Goal: Task Accomplishment & Management: Use online tool/utility

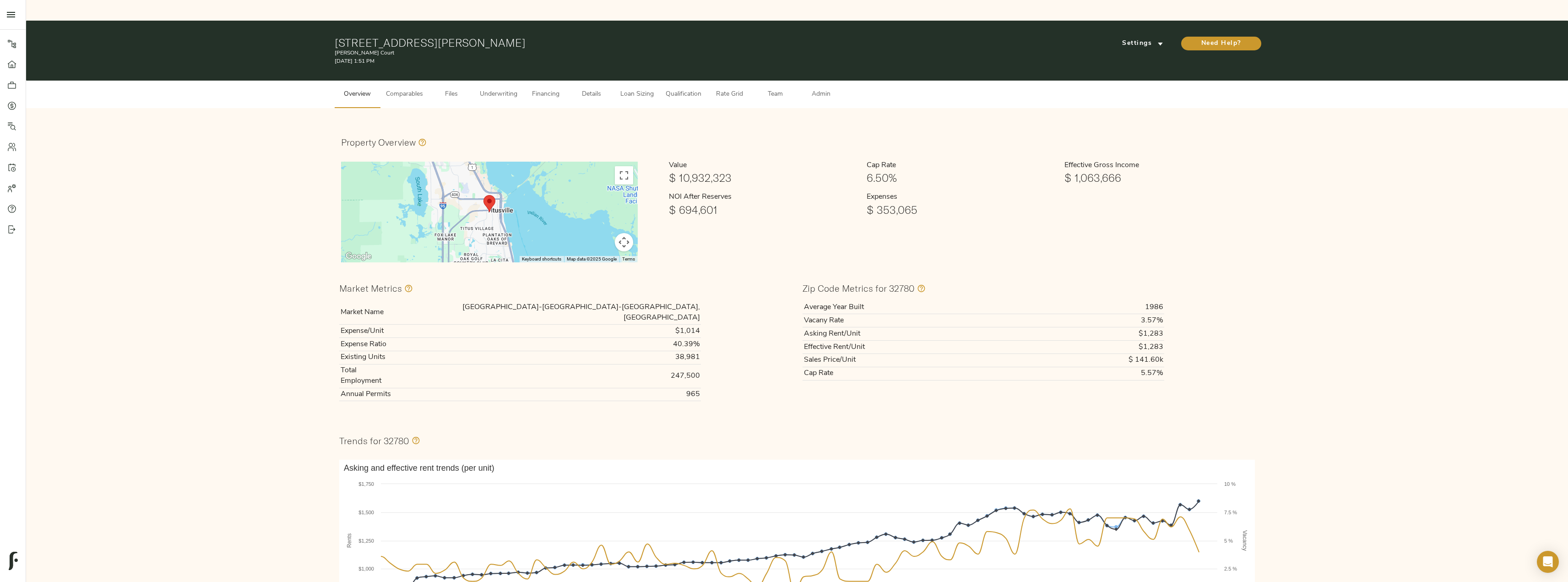
click at [395, 89] on span "Comparables" at bounding box center [404, 94] width 37 height 11
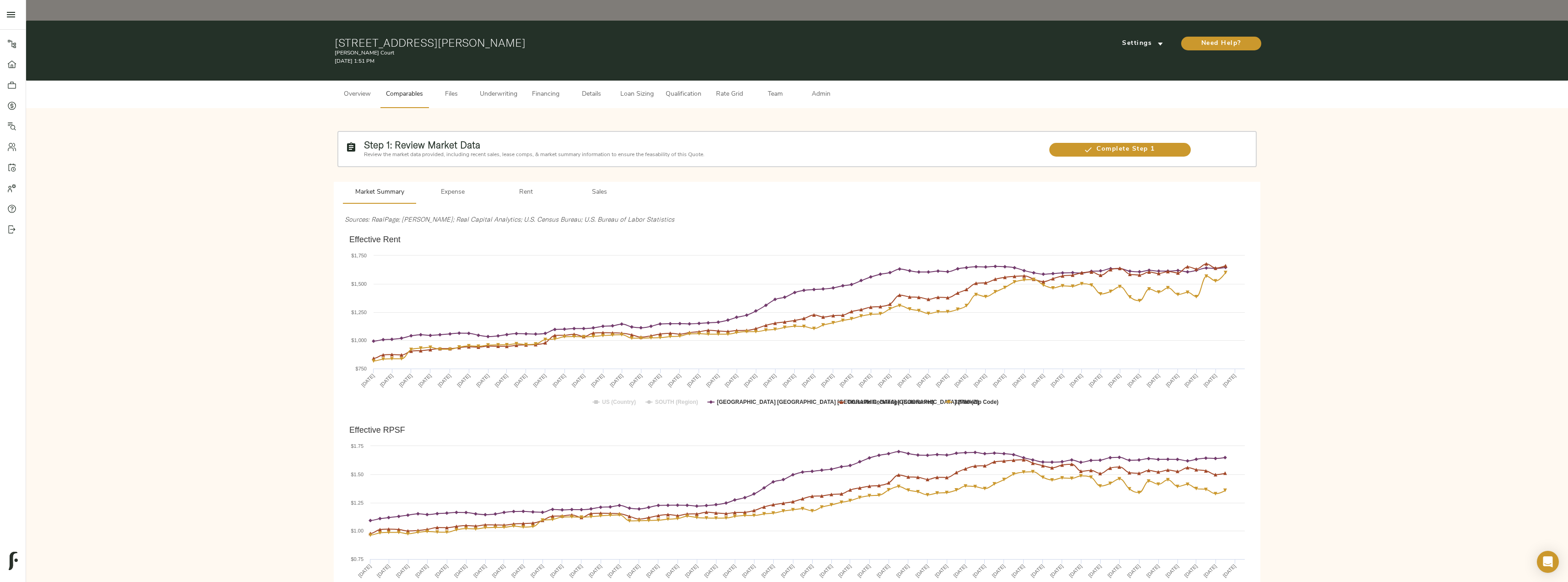
click at [444, 89] on span "Files" at bounding box center [451, 94] width 35 height 11
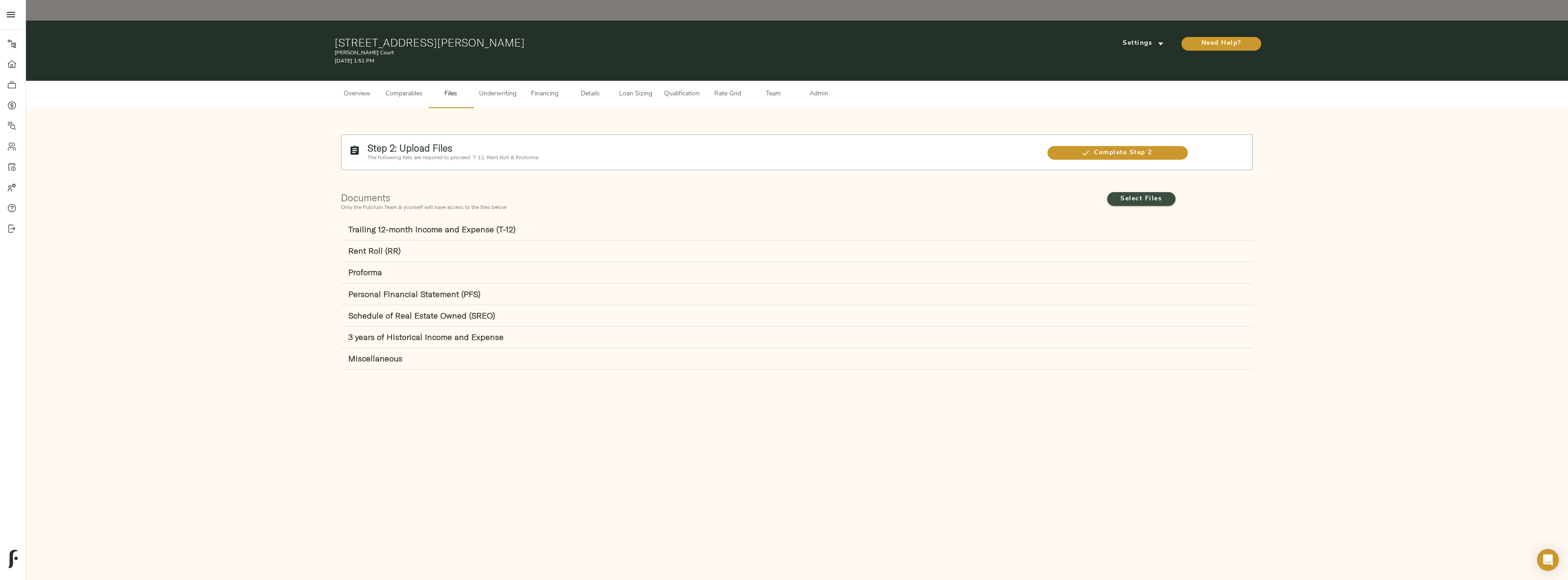
click at [783, 194] on span "Select Files" at bounding box center [1141, 199] width 50 height 11
click at [0, 0] on input "Select Files" at bounding box center [0, 0] width 0 height 0
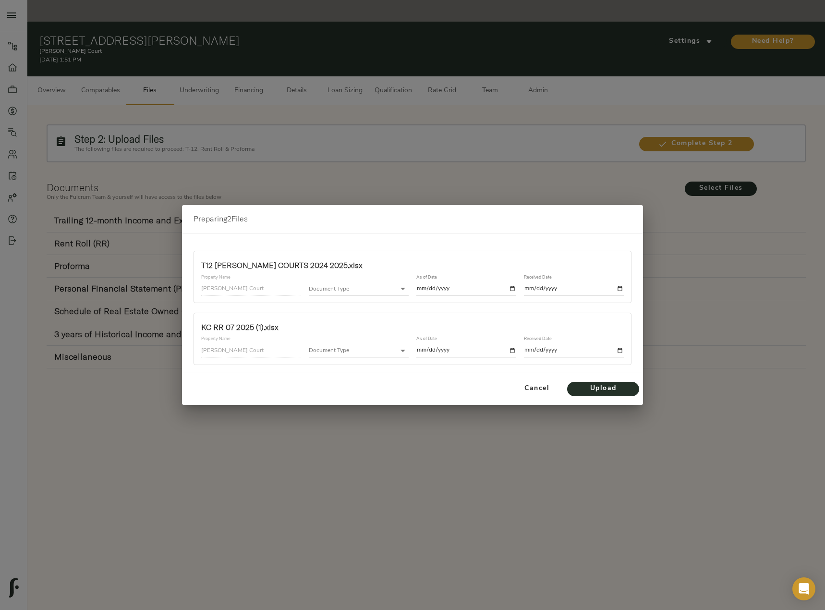
click at [378, 293] on body "[PERSON_NAME] Court - [STREET_ADDRESS][PERSON_NAME] Pipeline Dashboard Portfoli…" at bounding box center [412, 316] width 825 height 632
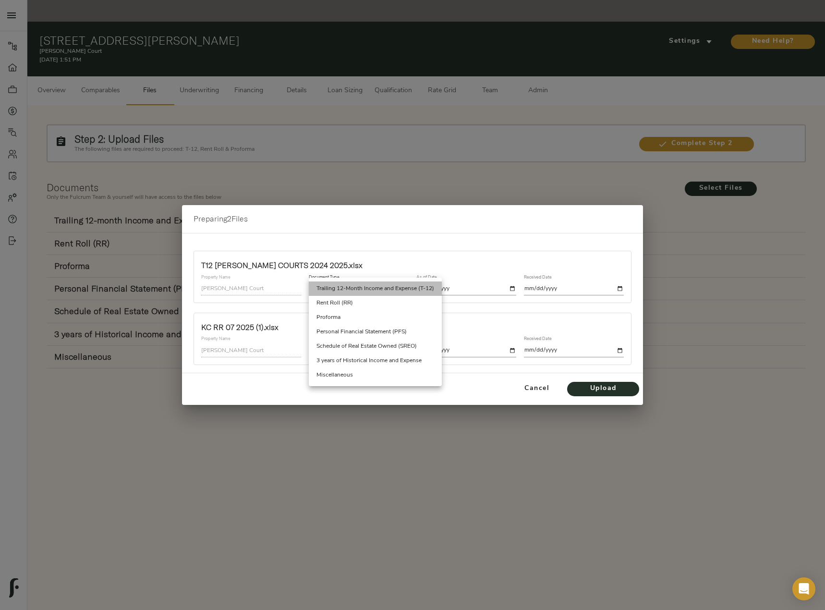
click at [383, 288] on li "Trailing 12-Month Income and Expense (T-12)" at bounding box center [375, 288] width 133 height 14
type input "trailing_twelve"
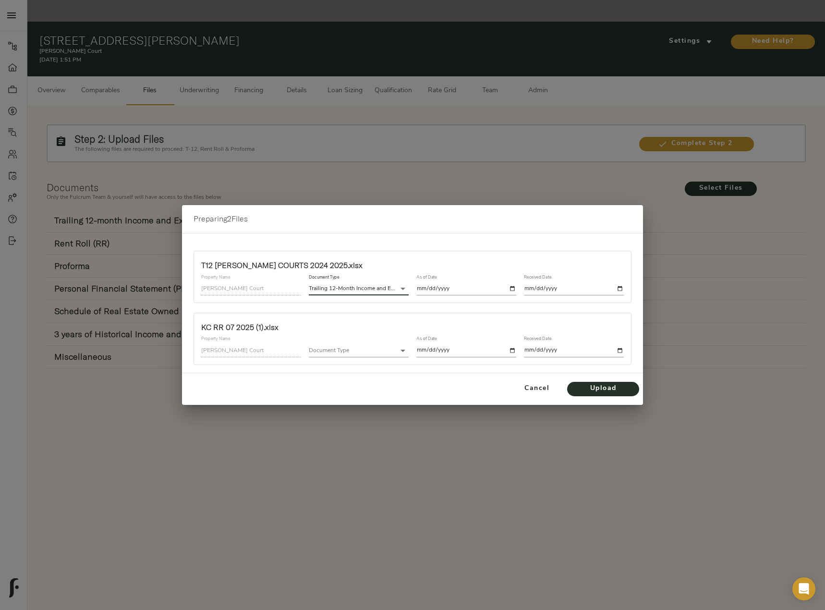
click at [469, 290] on input "date" at bounding box center [466, 288] width 100 height 13
click at [512, 288] on input "date" at bounding box center [466, 288] width 100 height 13
type input "[DATE]"
click at [623, 289] on input "date" at bounding box center [574, 288] width 100 height 13
type input "[DATE]"
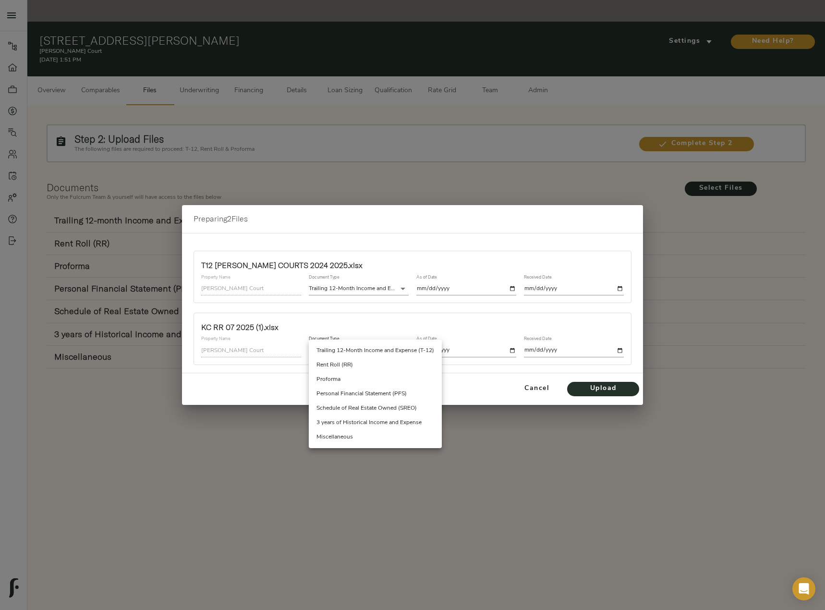
click at [341, 354] on body "[PERSON_NAME] Court - [STREET_ADDRESS][PERSON_NAME] Pipeline Dashboard Portfoli…" at bounding box center [412, 316] width 825 height 632
click at [357, 365] on li "Rent Roll (RR)" at bounding box center [375, 365] width 133 height 14
type input "rent_roll"
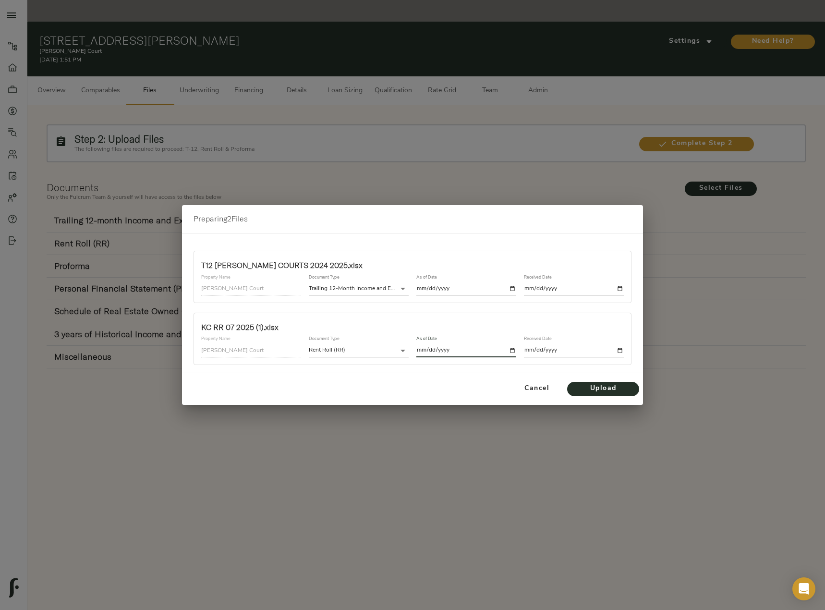
click at [513, 351] on input "date" at bounding box center [466, 350] width 100 height 13
type input "[DATE]"
click at [617, 350] on input "date" at bounding box center [574, 350] width 100 height 13
type input "[DATE]"
click at [598, 386] on span "Upload" at bounding box center [603, 389] width 53 height 12
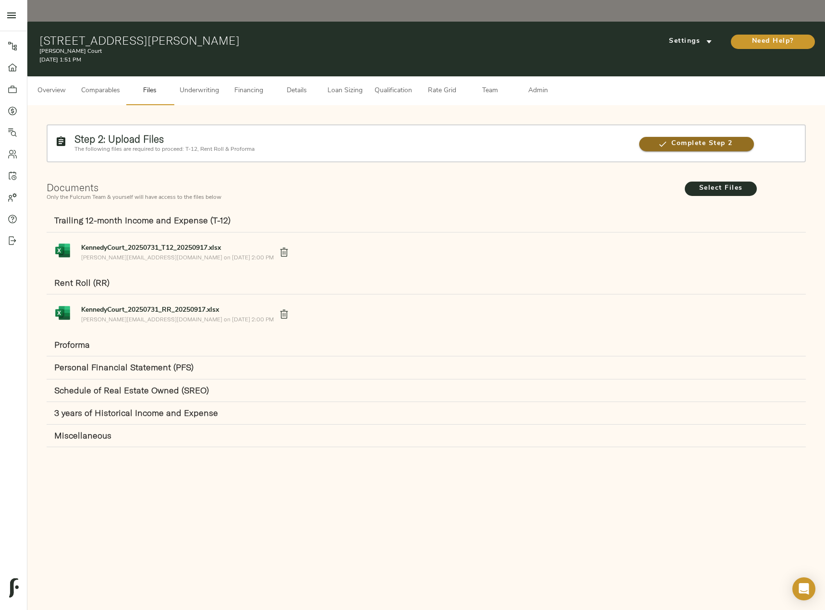
click at [703, 138] on span "Complete Step 2" at bounding box center [696, 144] width 115 height 12
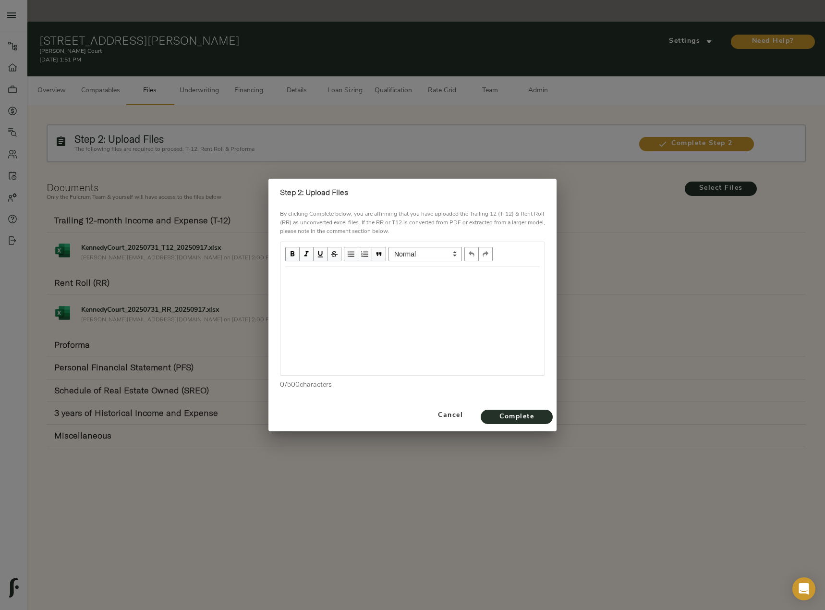
click at [368, 280] on div "Edit text" at bounding box center [412, 277] width 255 height 11
click at [429, 280] on div "T-12 and RR are two separate files" at bounding box center [412, 277] width 255 height 11
click at [385, 278] on span "T-12 and RR are two separate files" at bounding box center [338, 277] width 107 height 8
click at [533, 416] on span "Complete" at bounding box center [516, 417] width 53 height 12
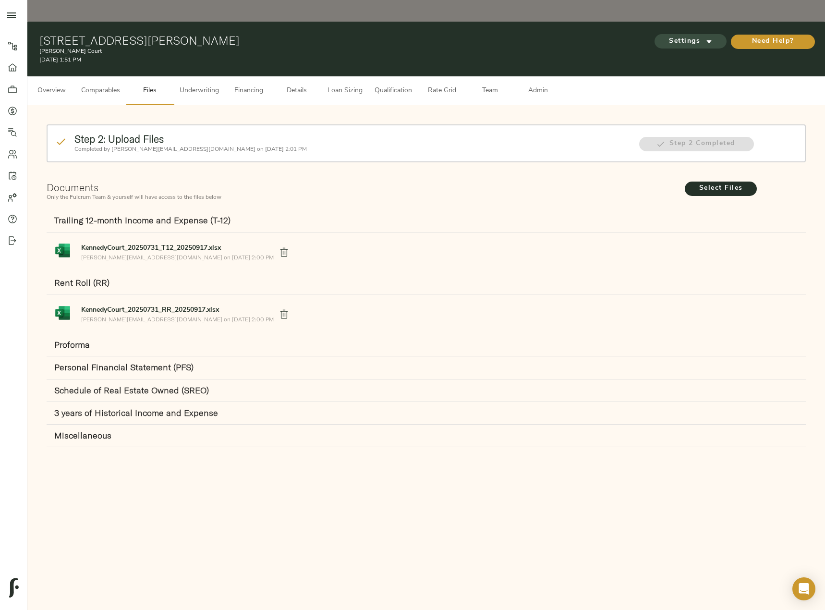
click at [691, 36] on span "Settings" at bounding box center [690, 42] width 53 height 12
click at [699, 36] on span "Underwriting Template" at bounding box center [700, 40] width 59 height 9
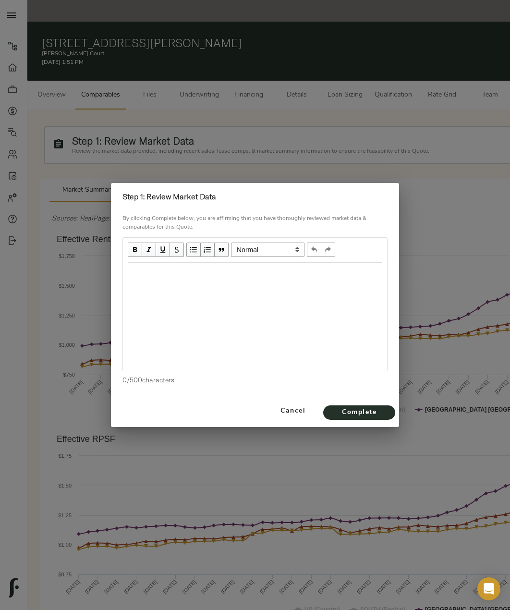
click at [249, 292] on div at bounding box center [255, 317] width 264 height 108
click at [200, 270] on div "Edit text" at bounding box center [255, 273] width 255 height 11
click at [190, 278] on div "Effective Rent Trending Upwards." at bounding box center [255, 273] width 255 height 11
click at [165, 292] on div "Edit text" at bounding box center [255, 290] width 255 height 11
click at [357, 417] on span "Complete" at bounding box center [359, 413] width 53 height 12
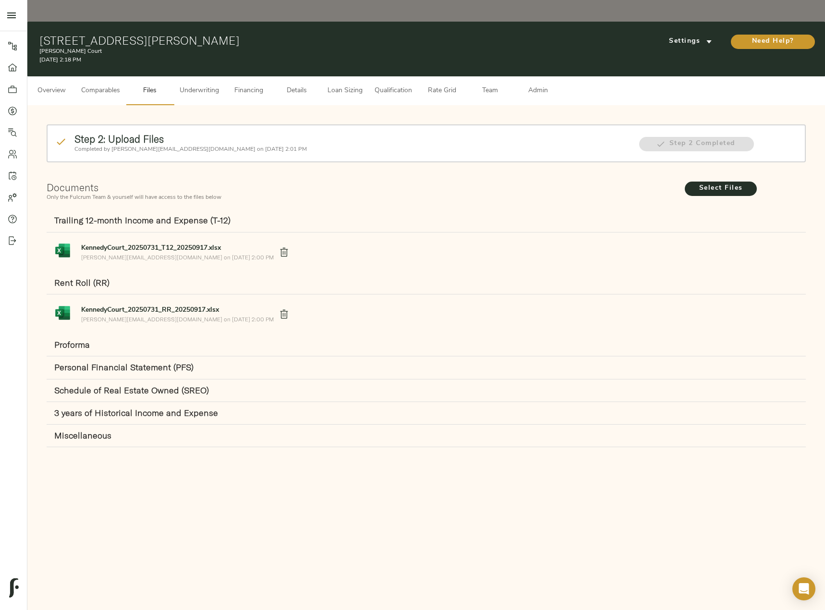
click at [216, 85] on span "Underwriting" at bounding box center [199, 91] width 39 height 12
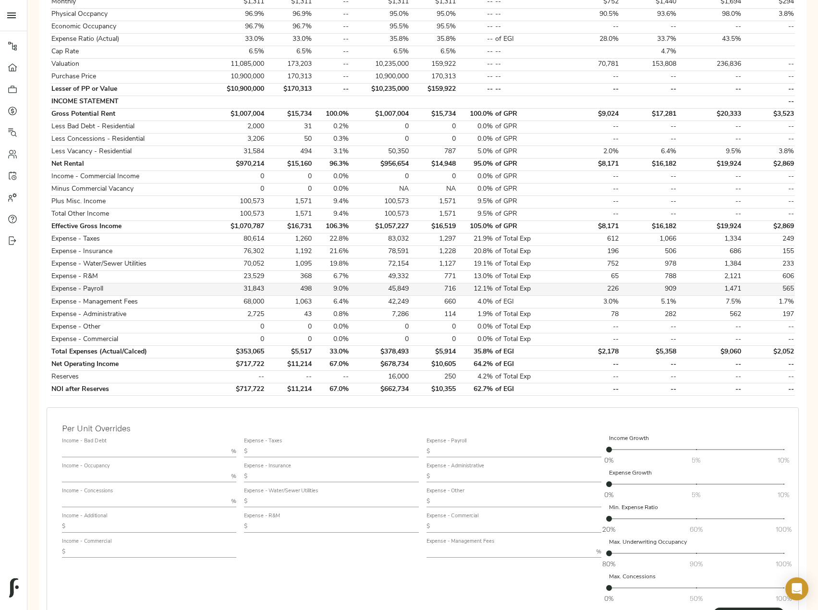
scroll to position [190, 0]
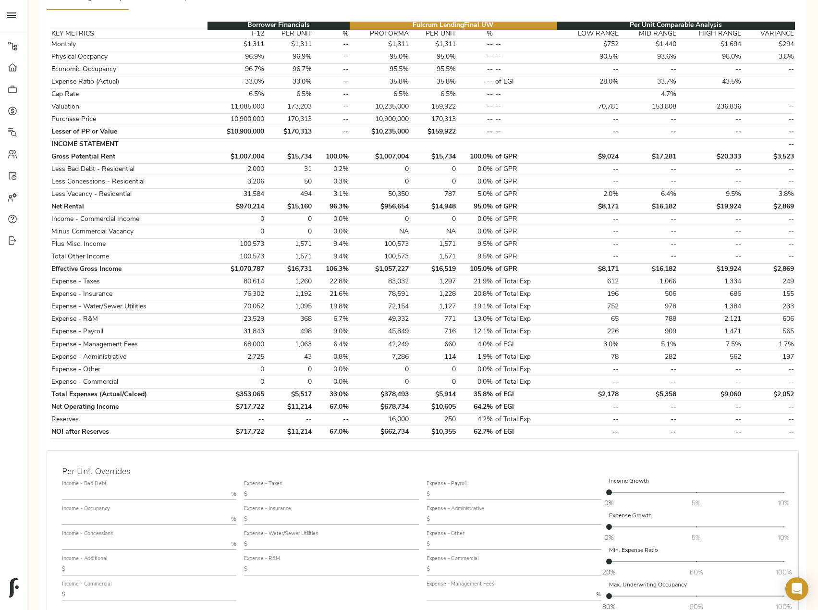
click at [111, 488] on input "text" at bounding box center [145, 494] width 166 height 12
type input "1"
click at [111, 538] on input "text" at bounding box center [145, 544] width 166 height 12
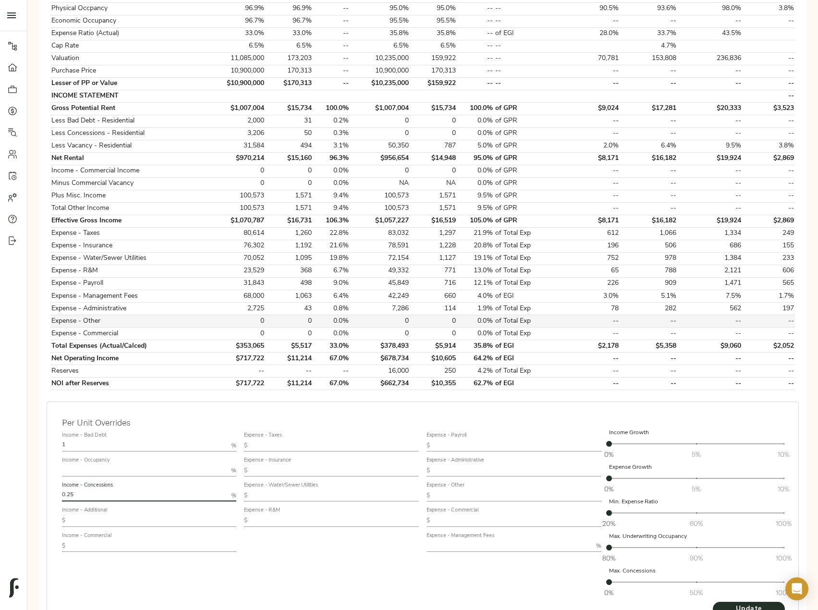
scroll to position [286, 0]
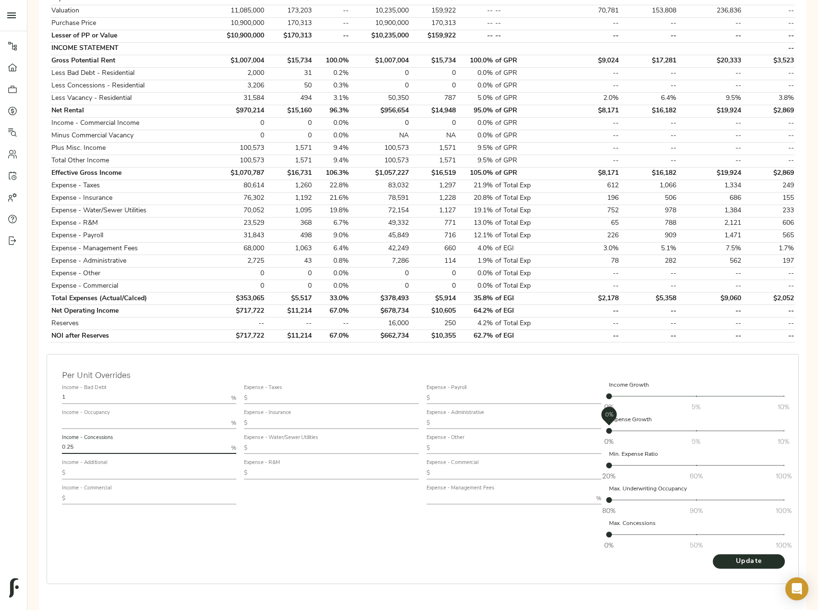
type input "0.25"
click at [612, 428] on span "0%" at bounding box center [609, 431] width 6 height 6
drag, startPoint x: 614, startPoint y: 412, endPoint x: 603, endPoint y: 412, distance: 10.6
click at [610, 428] on span "0.2%" at bounding box center [613, 431] width 6 height 6
click at [736, 556] on span "Update" at bounding box center [748, 562] width 53 height 12
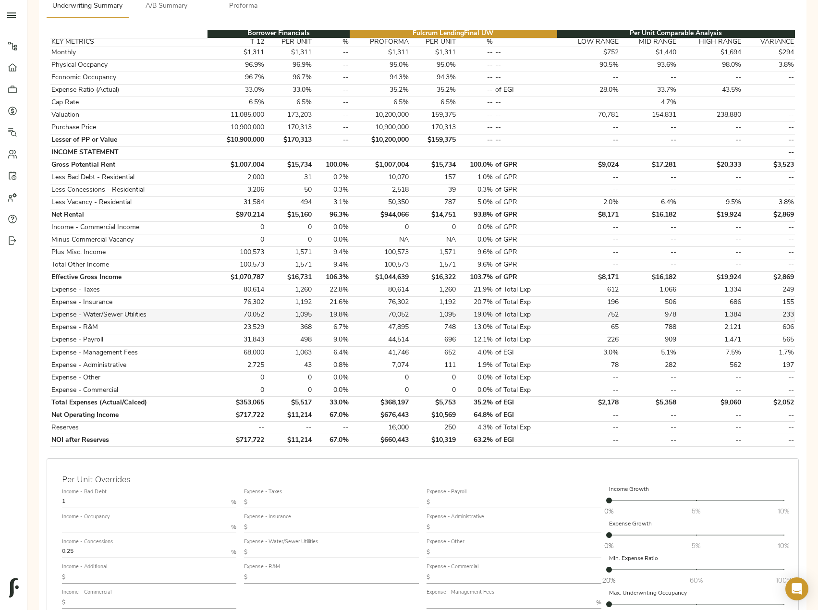
scroll to position [192, 0]
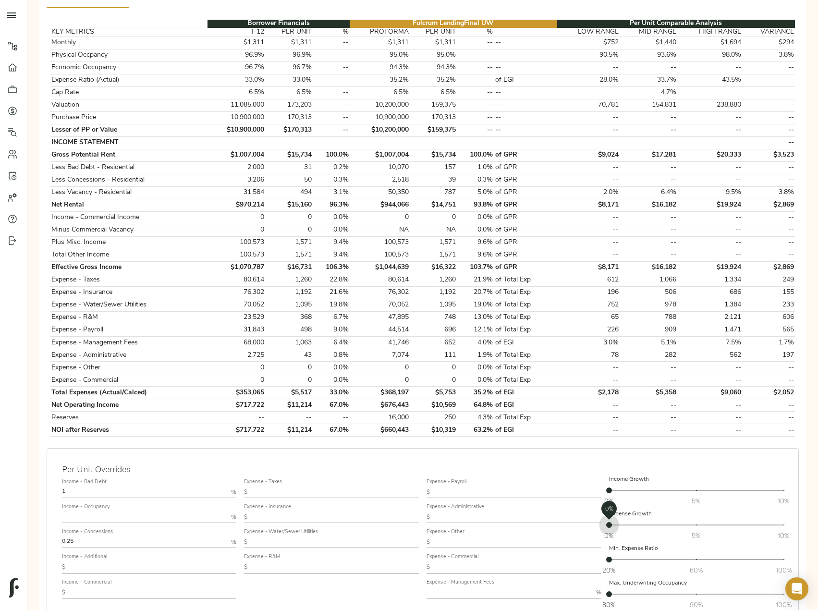
drag, startPoint x: 609, startPoint y: 503, endPoint x: 623, endPoint y: 505, distance: 13.7
click at [623, 518] on span "0% 5% 10% 0%" at bounding box center [696, 524] width 175 height 13
drag, startPoint x: 625, startPoint y: 505, endPoint x: 680, endPoint y: 505, distance: 54.8
click at [680, 518] on span "0% 5% 10% 0.8%" at bounding box center [696, 524] width 175 height 13
drag, startPoint x: 680, startPoint y: 505, endPoint x: 653, endPoint y: 505, distance: 26.9
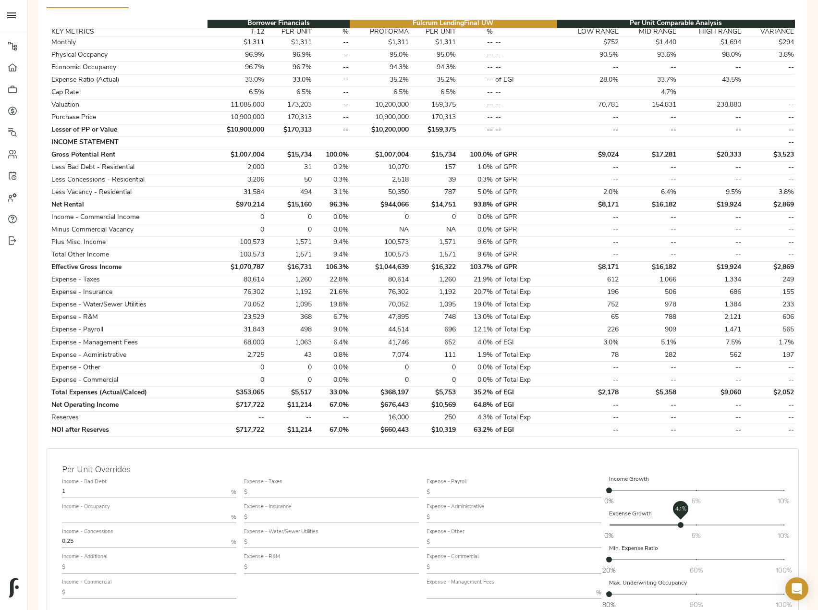
click at [653, 518] on span "0% 5% 10% 4.1%" at bounding box center [696, 524] width 175 height 13
drag, startPoint x: 653, startPoint y: 505, endPoint x: 660, endPoint y: 504, distance: 7.3
click at [655, 522] on span "2.5%" at bounding box center [652, 525] width 6 height 6
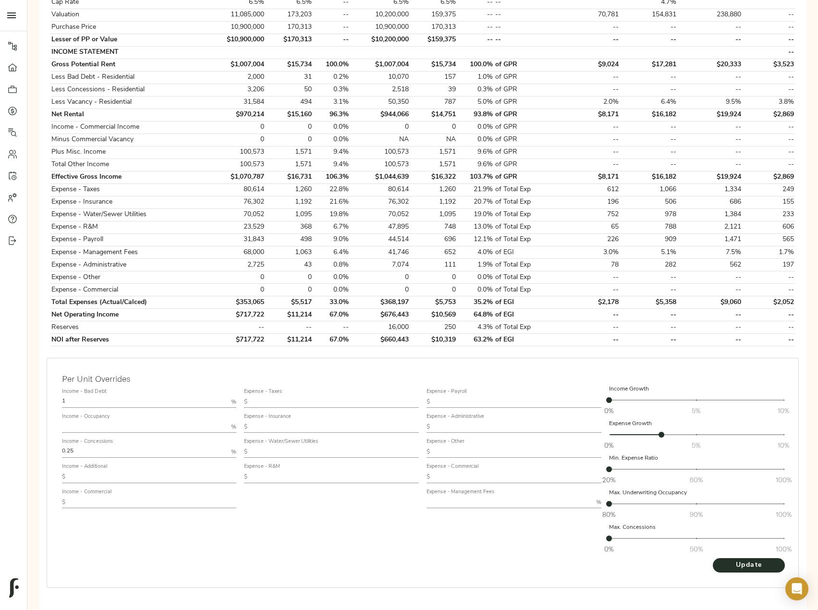
scroll to position [286, 0]
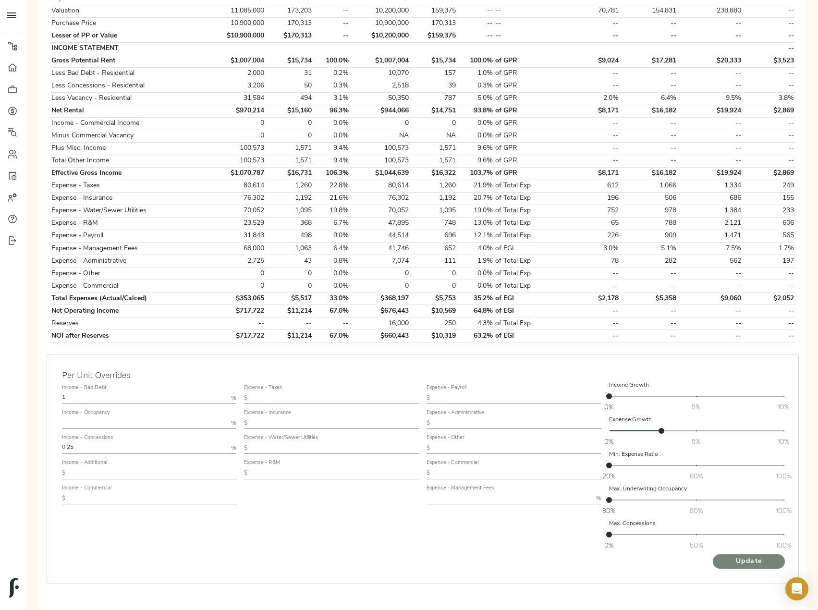
click at [763, 556] on span "Update" at bounding box center [748, 562] width 53 height 12
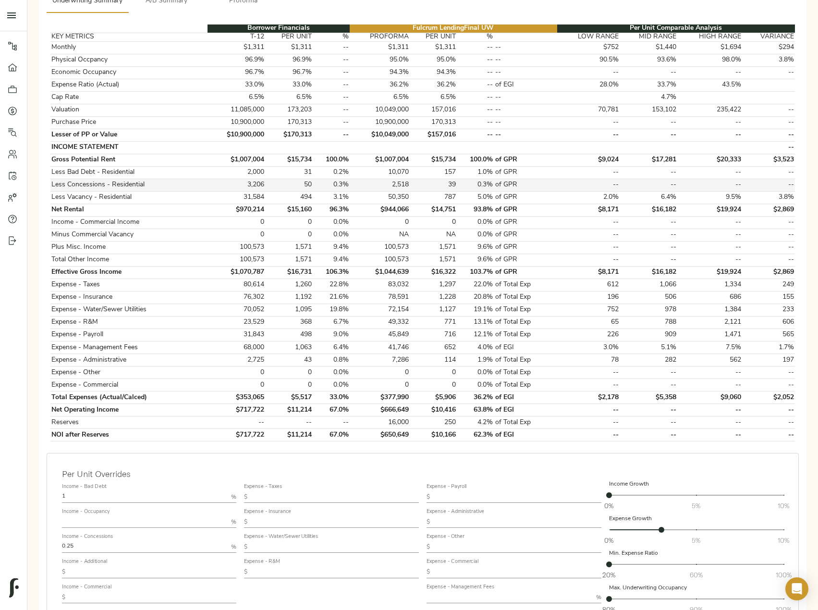
scroll to position [192, 0]
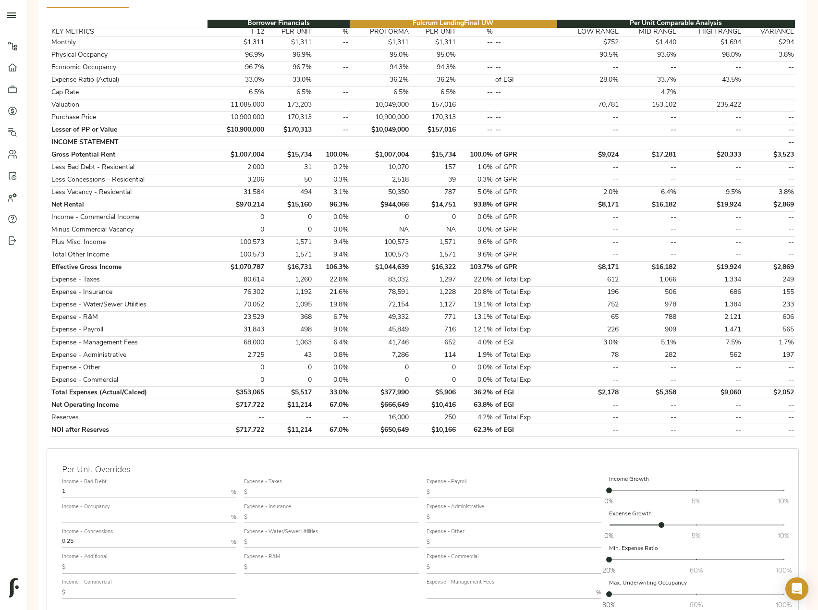
click at [278, 562] on input "text" at bounding box center [335, 568] width 168 height 12
paste input "379"
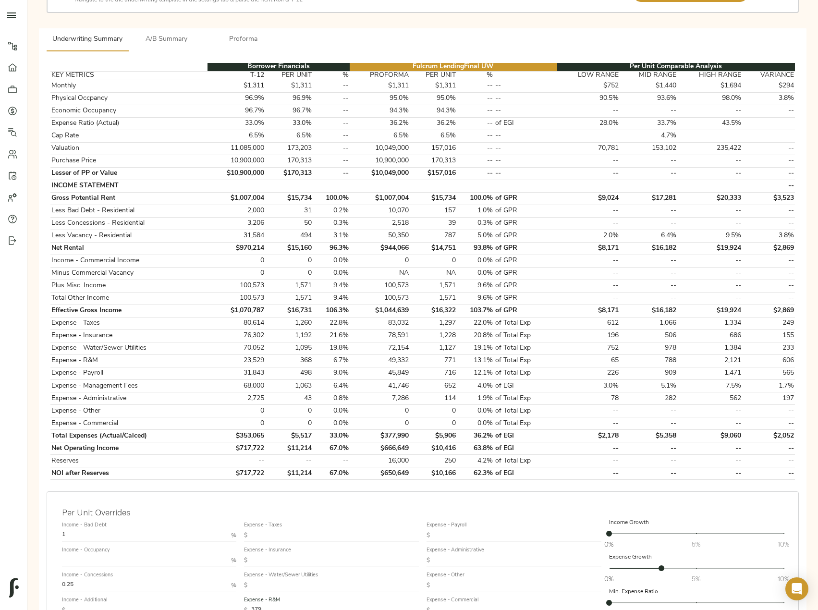
scroll to position [286, 0]
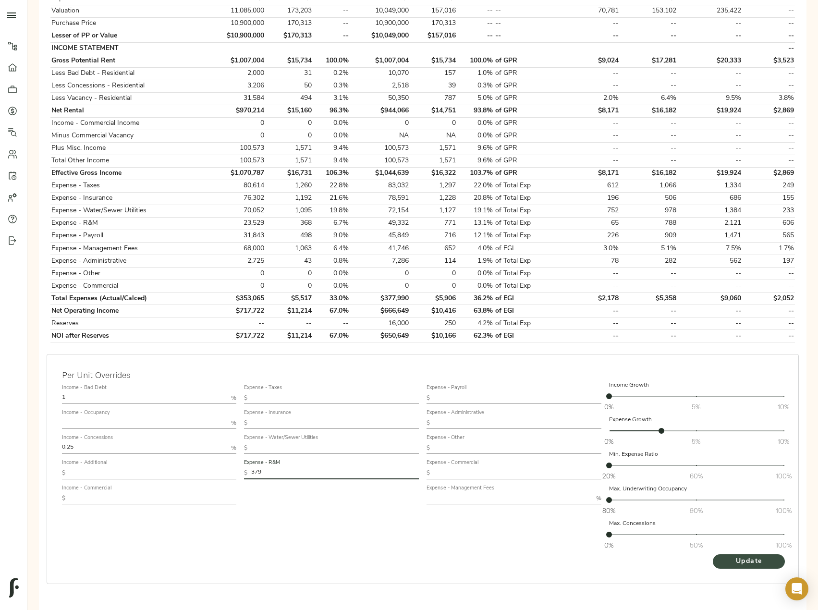
type input "379"
click at [759, 556] on span "Update" at bounding box center [748, 562] width 53 height 12
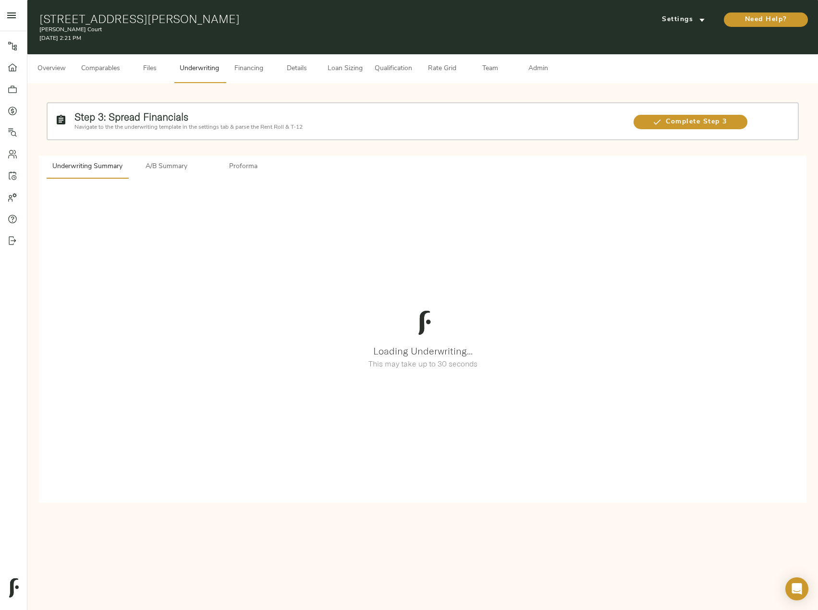
scroll to position [0, 0]
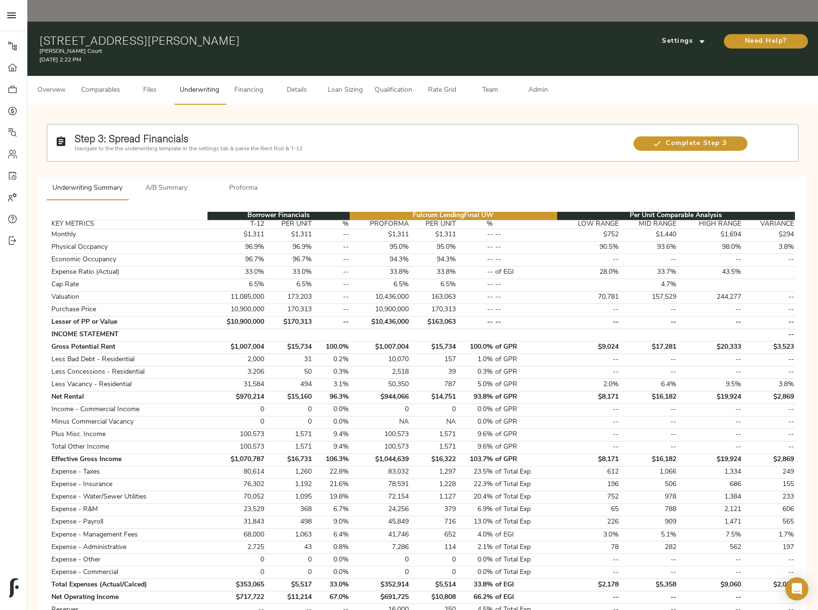
click at [535, 76] on button "Admin" at bounding box center [538, 90] width 48 height 29
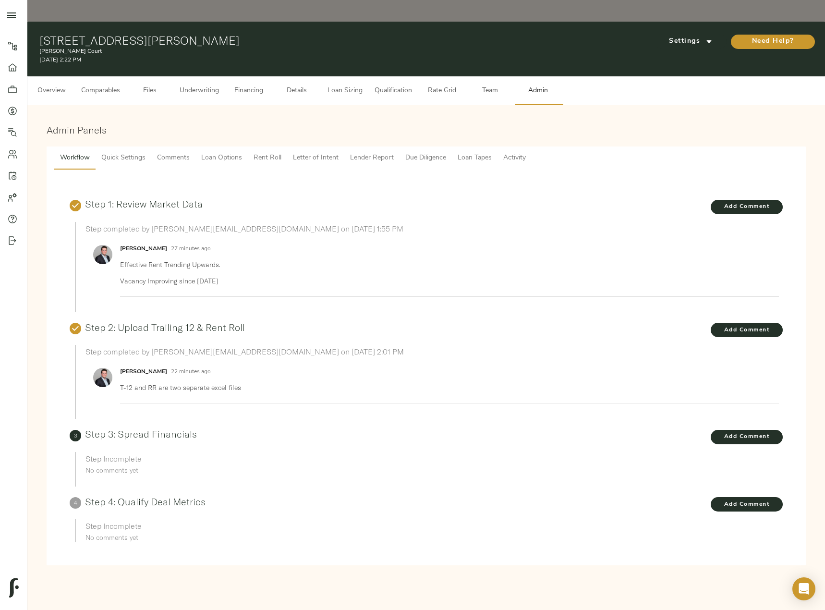
click at [172, 152] on span "Comments" at bounding box center [173, 158] width 33 height 12
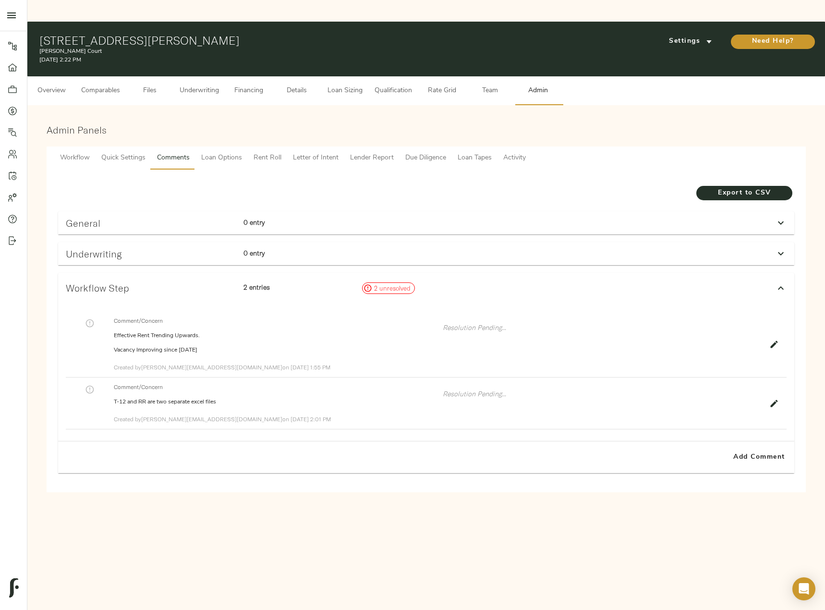
click at [330, 248] on p "0 entry" at bounding box center [299, 253] width 111 height 10
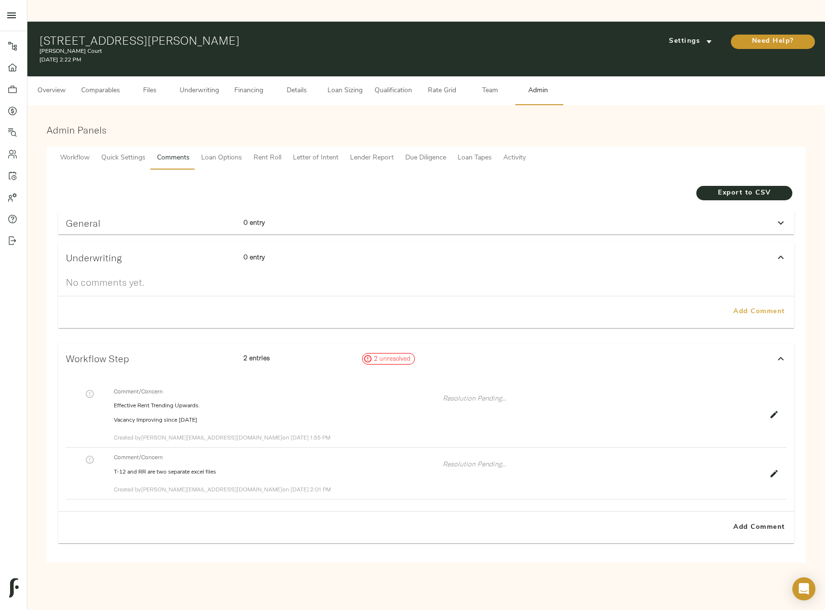
click at [750, 306] on span "Add Comment" at bounding box center [759, 312] width 55 height 12
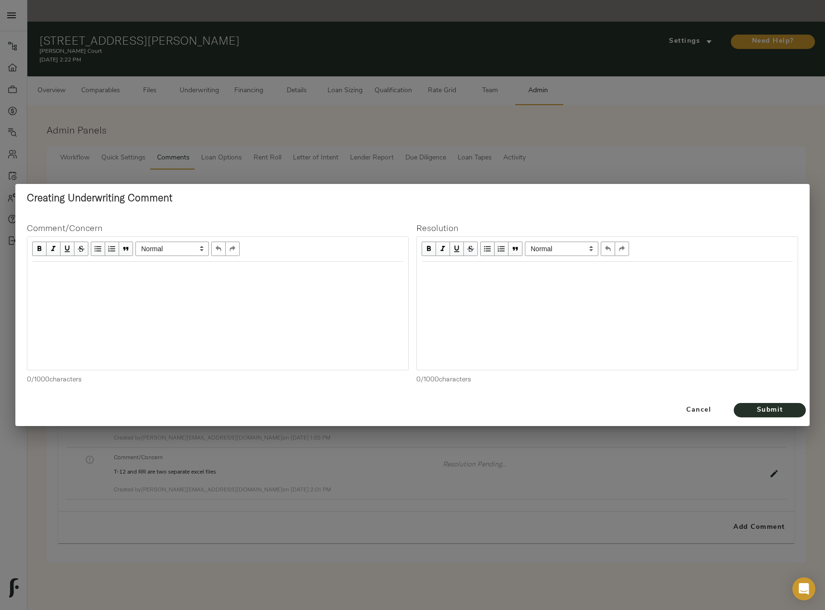
click at [191, 274] on div "Edit text" at bounding box center [217, 272] width 371 height 11
click at [764, 410] on span "Submit" at bounding box center [770, 410] width 53 height 12
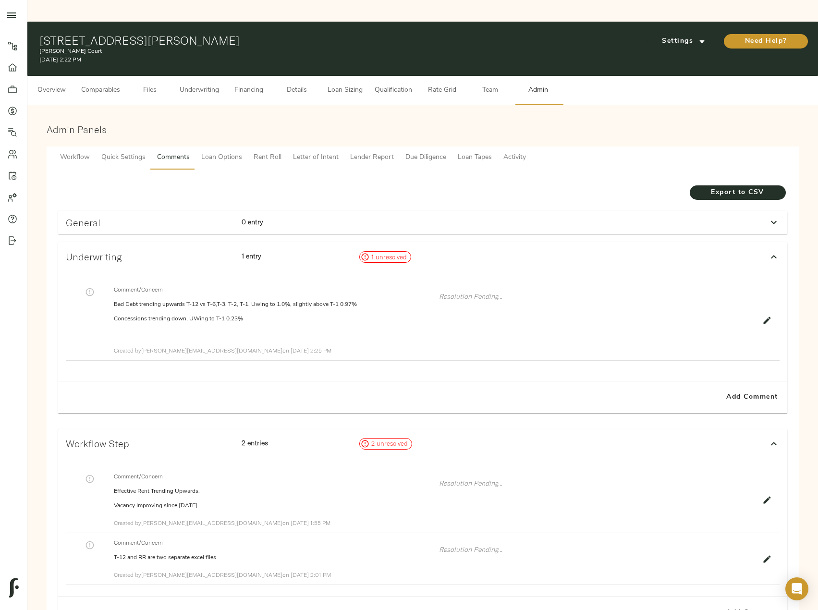
click at [184, 85] on span "Underwriting" at bounding box center [199, 91] width 39 height 12
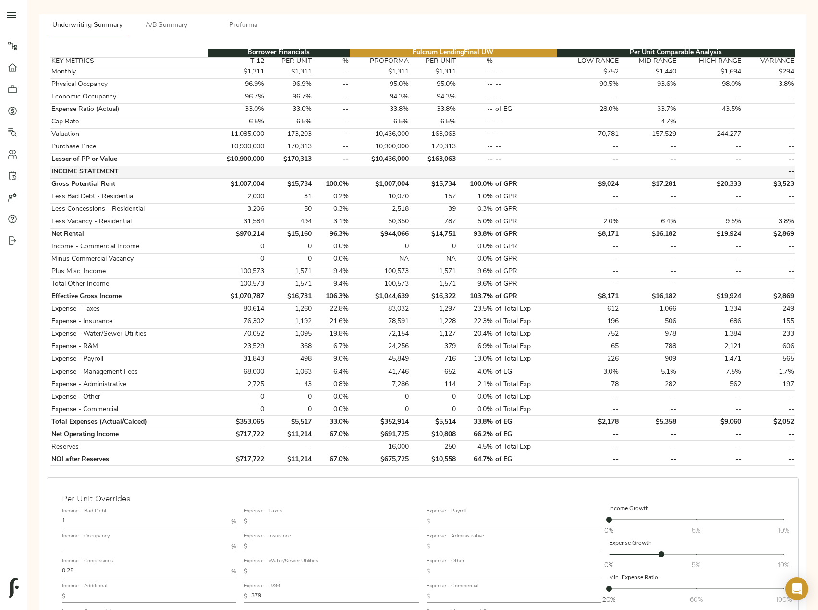
scroll to position [286, 0]
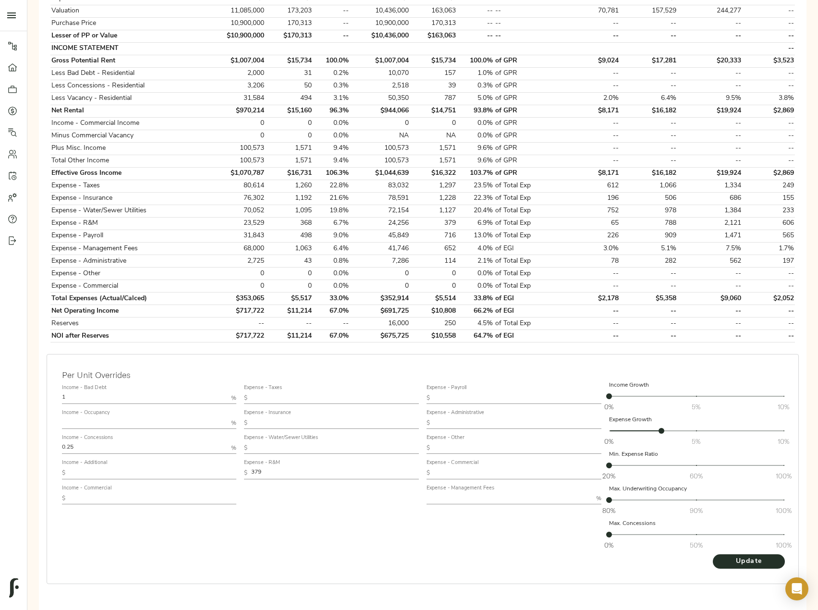
click at [85, 442] on input "0.25" at bounding box center [145, 448] width 166 height 12
type input "0.23"
click at [713, 554] on button "Update" at bounding box center [749, 561] width 72 height 14
click at [493, 493] on input "text" at bounding box center [510, 499] width 166 height 12
type input "3"
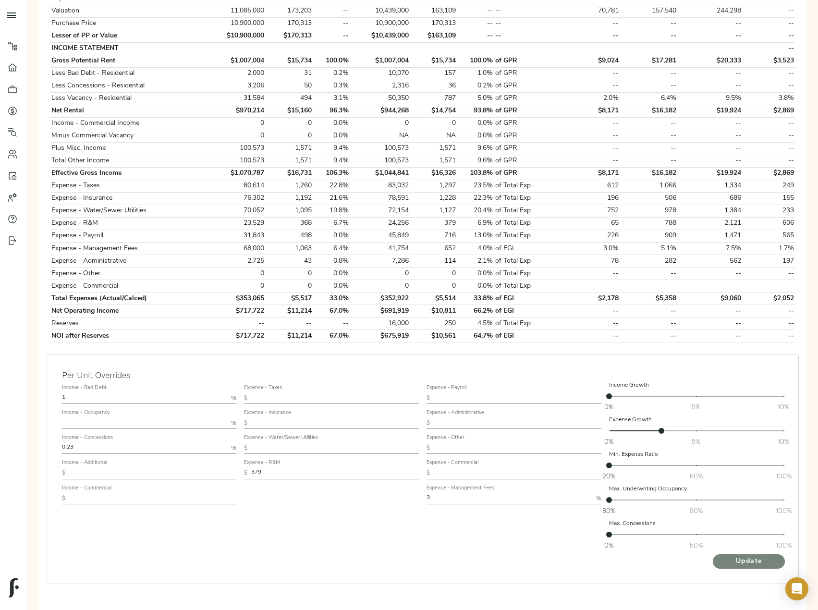
click at [759, 556] on span "Update" at bounding box center [748, 562] width 53 height 12
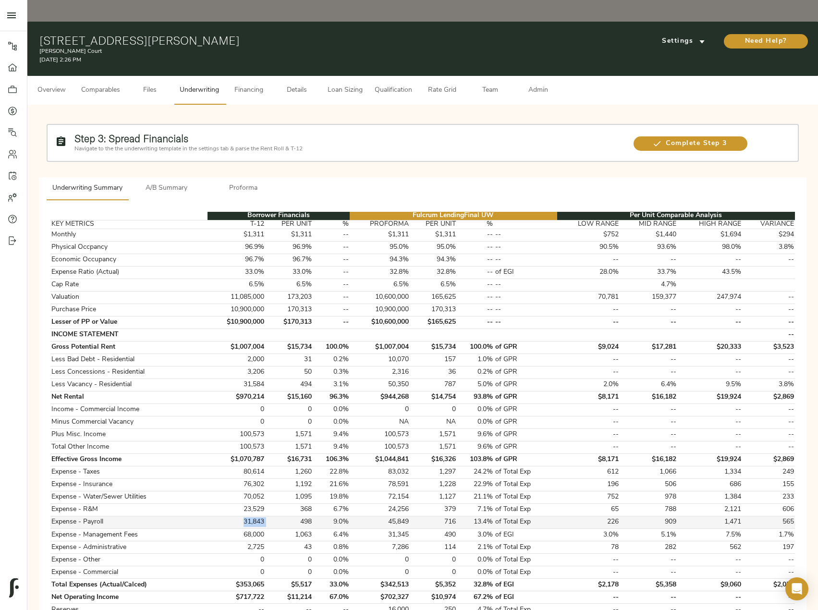
drag, startPoint x: 273, startPoint y: 499, endPoint x: 236, endPoint y: 497, distance: 37.0
click at [236, 516] on tr "Expense - Payroll 31,843 498 9.0% 45,849 716 13.4% of Total Exp 226 909 1,471 5…" at bounding box center [422, 522] width 745 height 12
copy td "31,843"
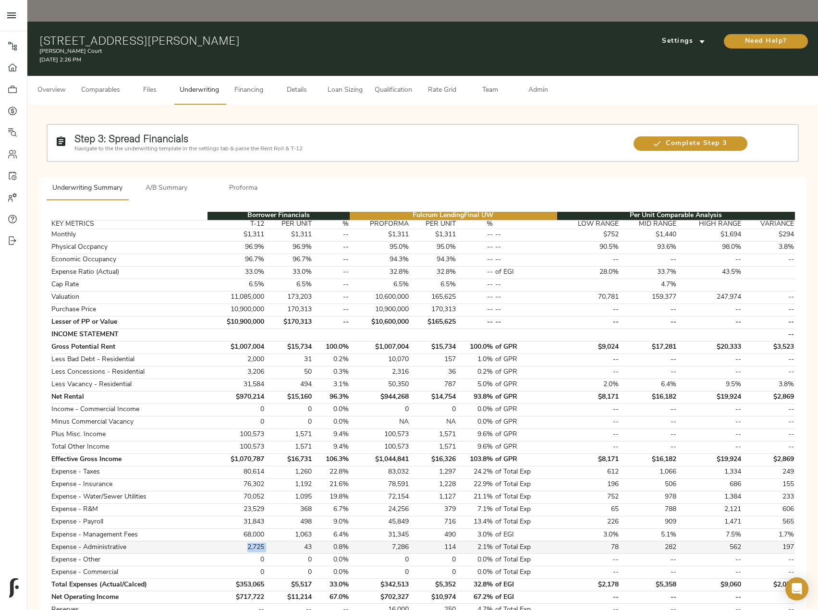
drag, startPoint x: 268, startPoint y: 527, endPoint x: 248, endPoint y: 527, distance: 20.2
click at [248, 541] on tr "Expense - Administrative 2,725 43 0.8% 7,286 114 2.1% of Total Exp 78 282 562 1…" at bounding box center [422, 547] width 745 height 12
copy td "2,725"
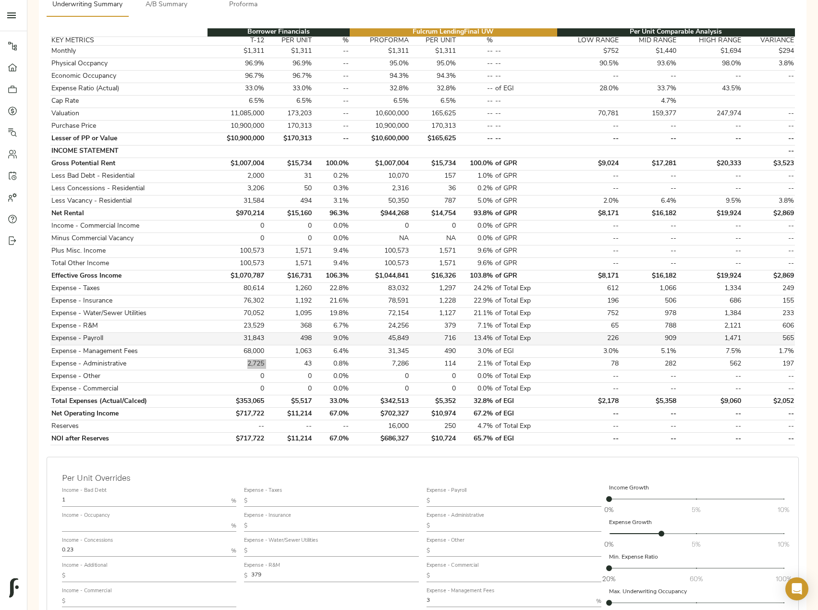
scroll to position [192, 0]
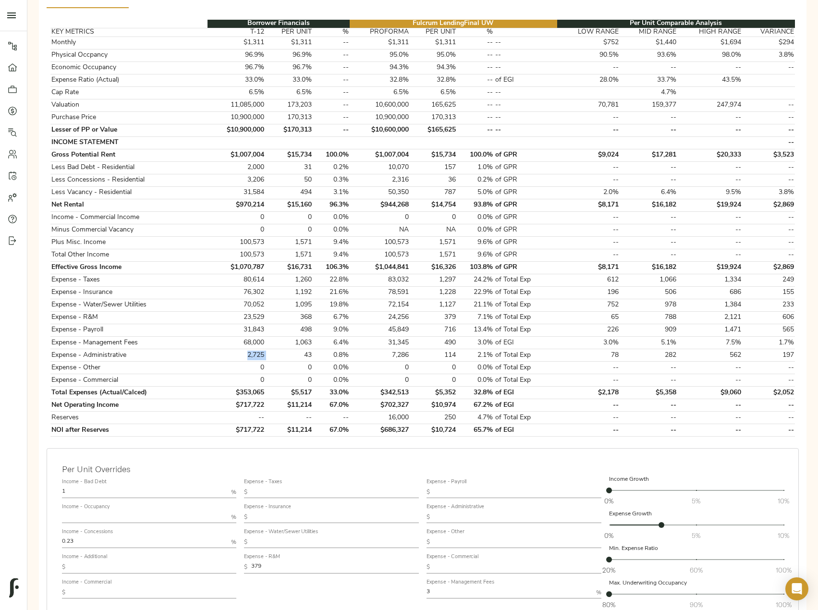
click at [451, 487] on input "text" at bounding box center [518, 493] width 168 height 12
type input "750"
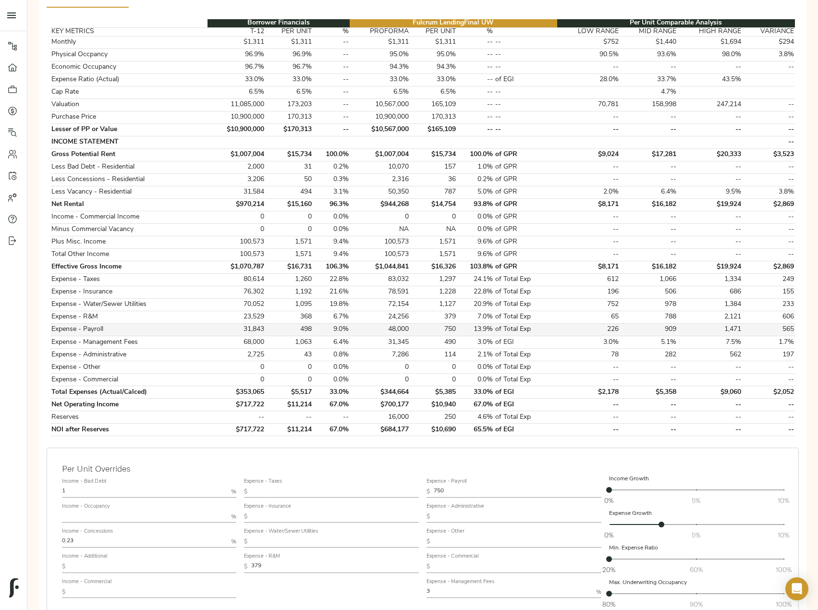
scroll to position [240, 0]
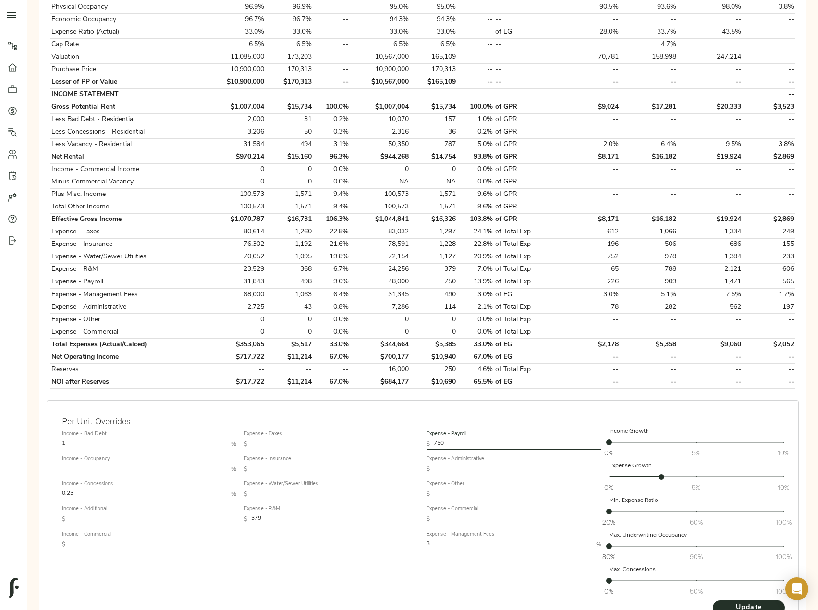
drag, startPoint x: 458, startPoint y: 423, endPoint x: 406, endPoint y: 423, distance: 51.4
click at [406, 423] on div "Income - Bad Debt 1 % Income - Occupancy % Income - Concessions 0.23 % Income -…" at bounding box center [422, 513] width 729 height 181
type input "1,000"
click at [713, 600] on button "Update" at bounding box center [749, 607] width 72 height 14
click at [457, 464] on input "text" at bounding box center [518, 470] width 168 height 12
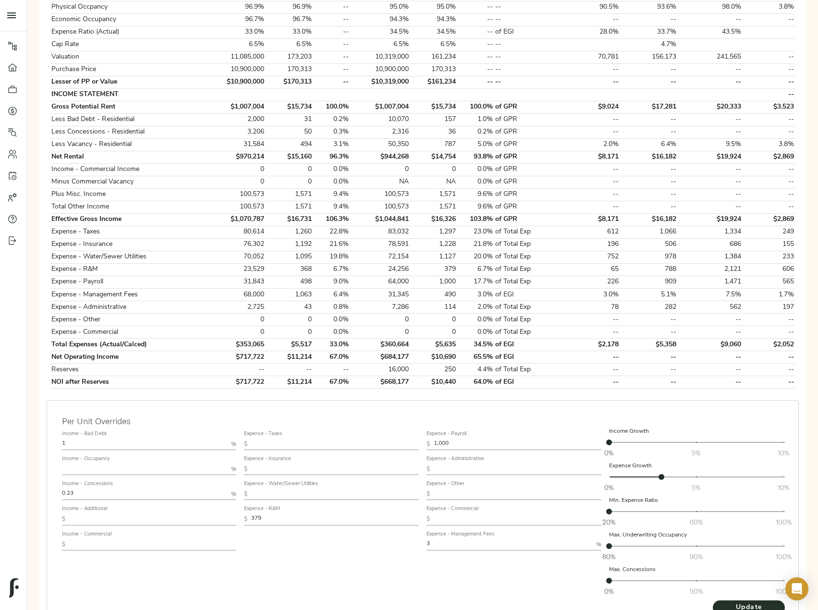
paste input "113"
type input "113"
click at [726, 602] on span "Update" at bounding box center [748, 608] width 53 height 12
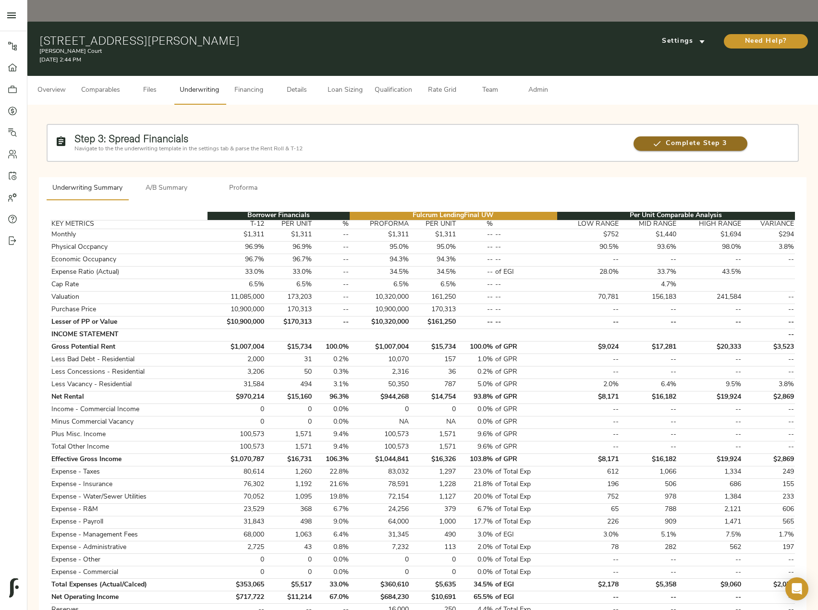
click at [677, 138] on span "Complete Step 3" at bounding box center [691, 144] width 114 height 12
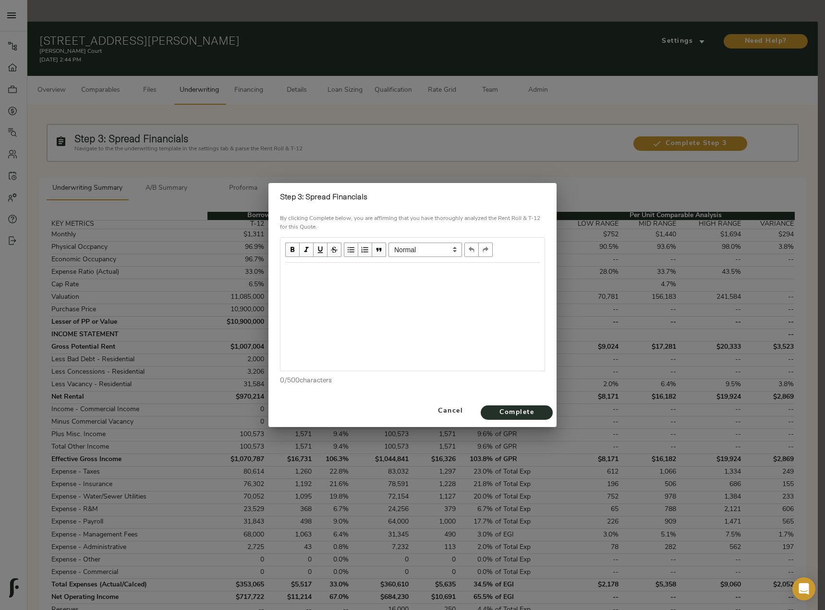
click at [352, 273] on div "Edit text" at bounding box center [412, 273] width 255 height 11
click at [531, 409] on span "Complete" at bounding box center [516, 413] width 53 height 12
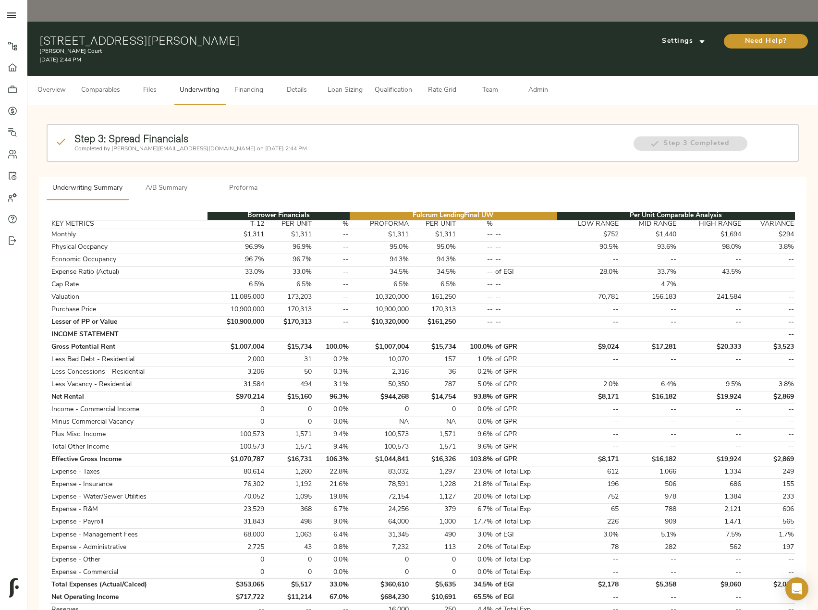
click at [536, 85] on span "Admin" at bounding box center [538, 91] width 37 height 12
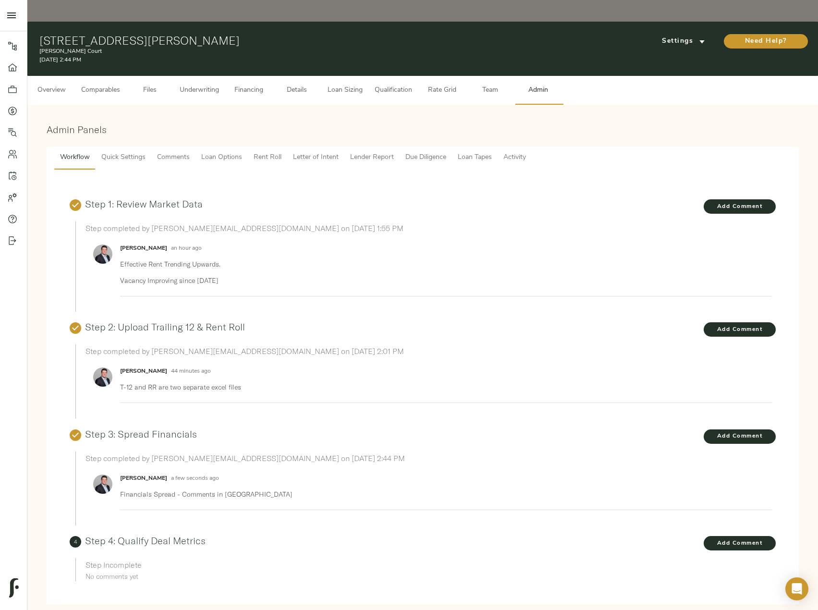
click at [175, 152] on span "Comments" at bounding box center [173, 158] width 33 height 12
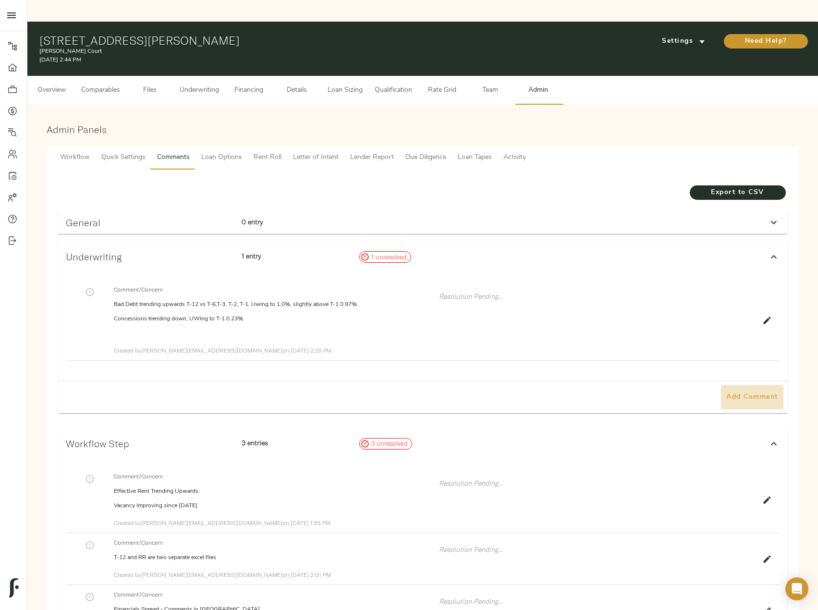
click at [761, 391] on span "Add Comment" at bounding box center [752, 397] width 55 height 12
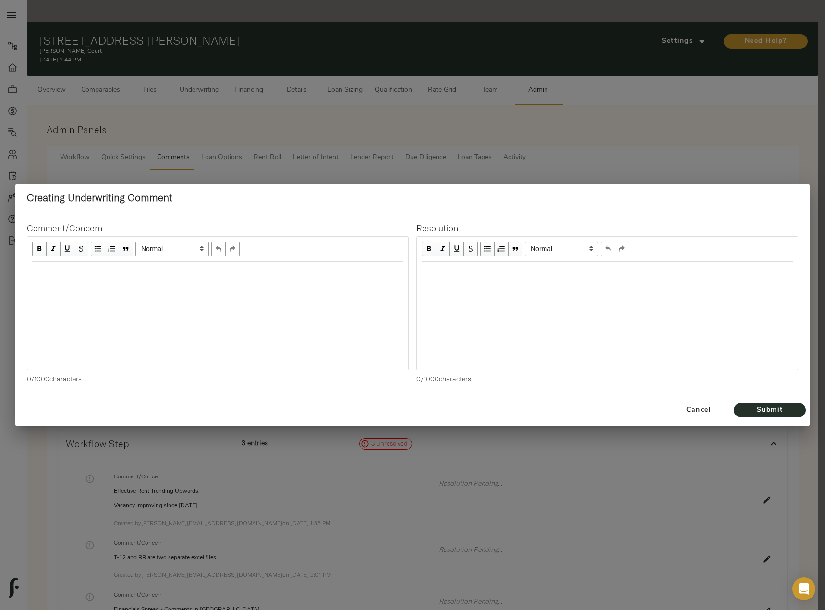
click at [119, 297] on div at bounding box center [217, 316] width 381 height 108
click at [114, 276] on div "Edit text" at bounding box center [217, 272] width 371 height 11
click at [781, 413] on span "Submit" at bounding box center [770, 410] width 53 height 12
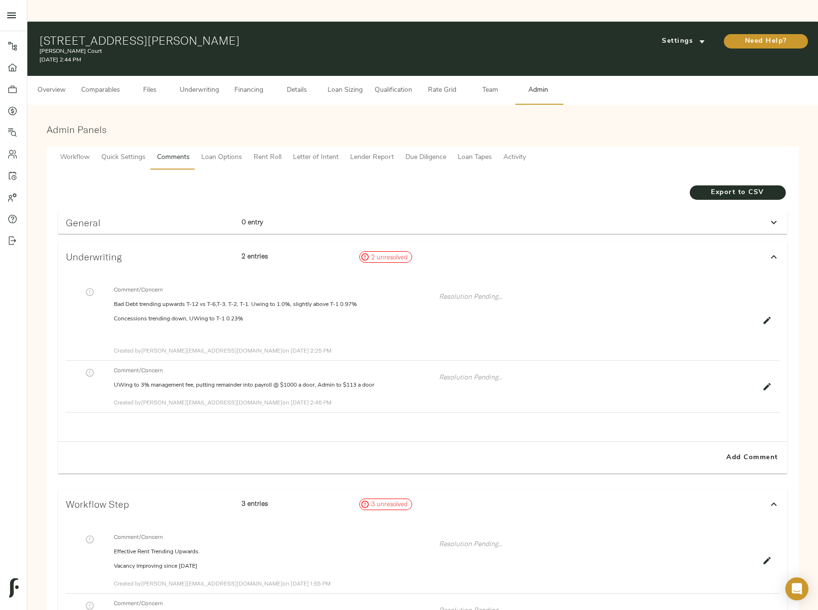
click at [203, 85] on span "Underwriting" at bounding box center [199, 91] width 39 height 12
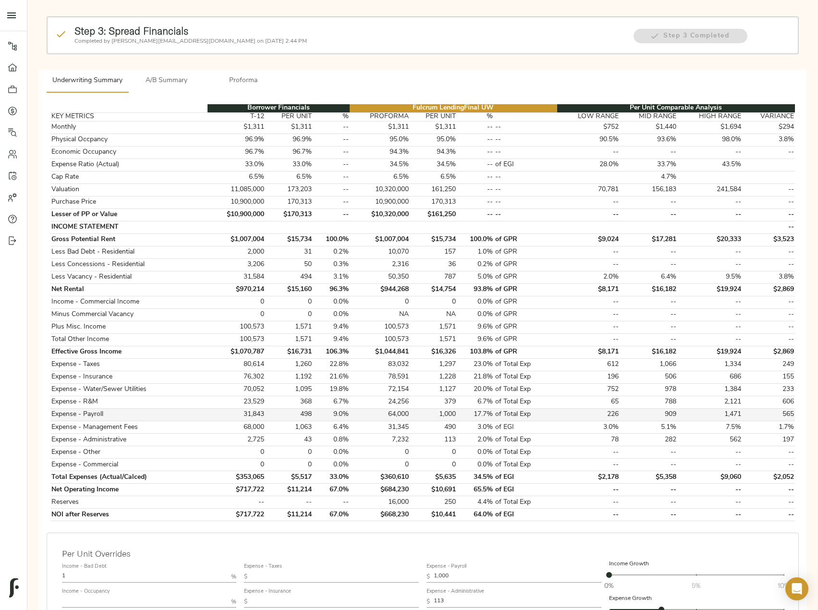
scroll to position [192, 0]
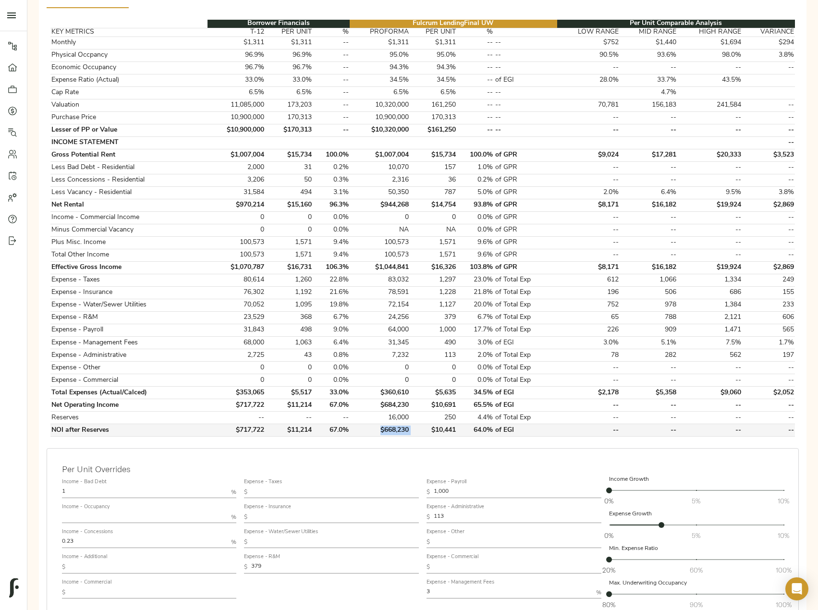
drag, startPoint x: 415, startPoint y: 405, endPoint x: 379, endPoint y: 405, distance: 36.0
click at [379, 424] on tr "NOI after Reserves $717,722 $11,214 67.0% $668,230 $10,441 64.0% of EGI -- -- -…" at bounding box center [422, 430] width 745 height 12
copy td "$668,230"
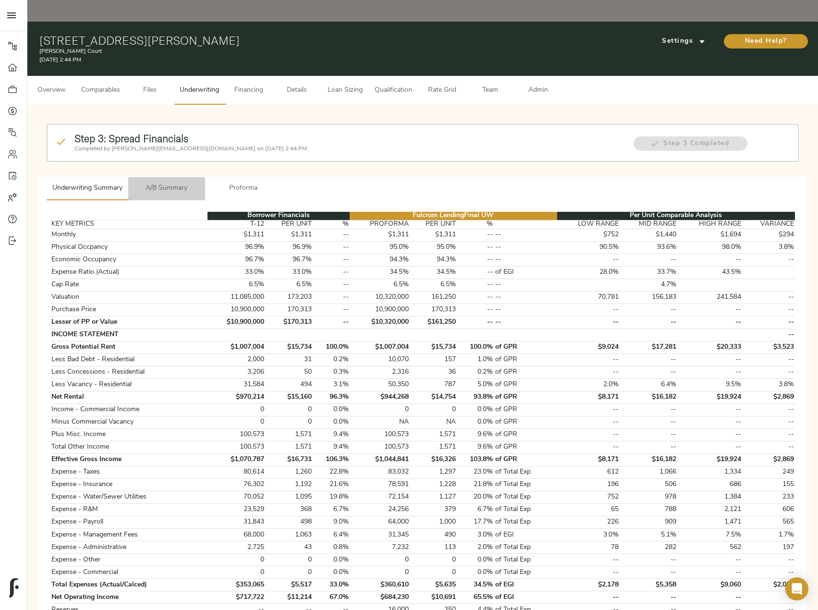
click at [179, 183] on span "A/B Summary" at bounding box center [166, 189] width 65 height 12
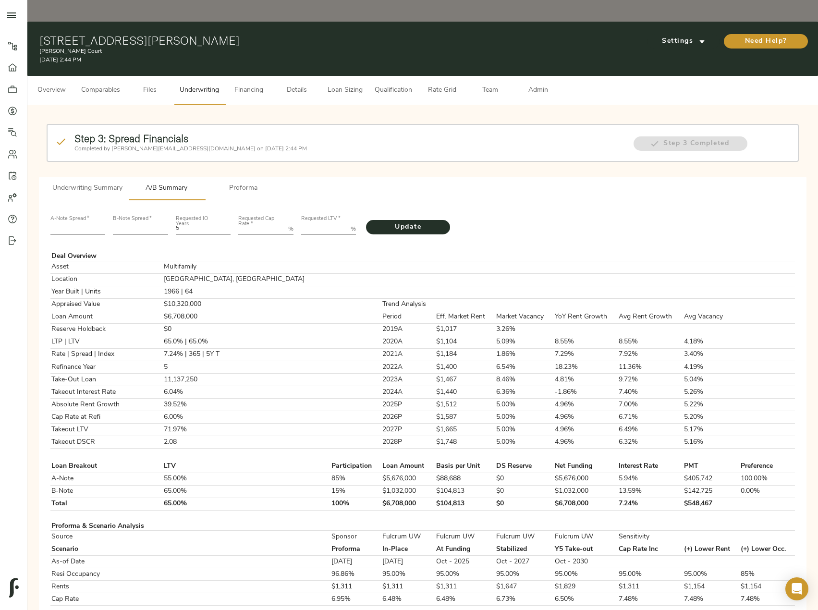
click at [82, 76] on button "Comparables" at bounding box center [100, 90] width 50 height 29
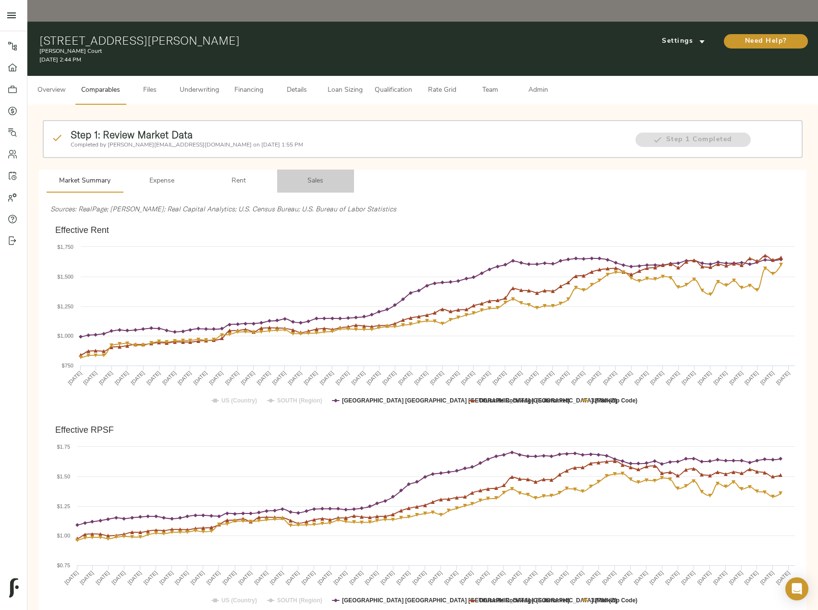
click at [313, 175] on span "Sales" at bounding box center [315, 181] width 65 height 12
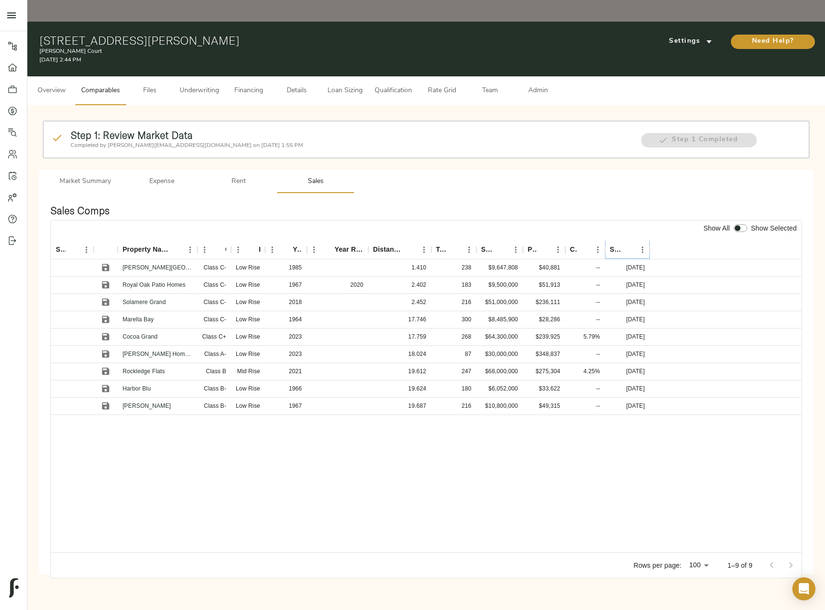
click at [626, 245] on icon "Sort" at bounding box center [628, 249] width 9 height 9
click at [194, 85] on span "Underwriting" at bounding box center [199, 91] width 39 height 12
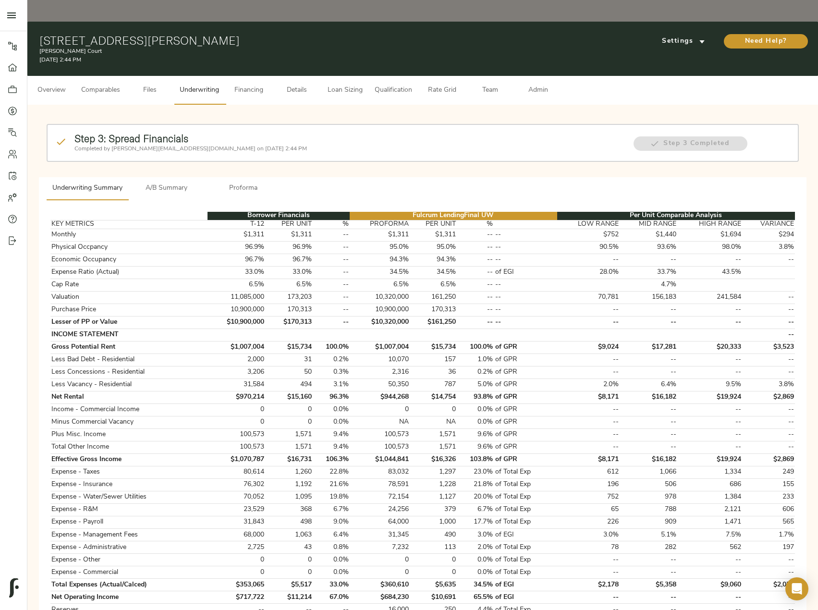
click at [176, 177] on button "A/B Summary" at bounding box center [166, 188] width 77 height 23
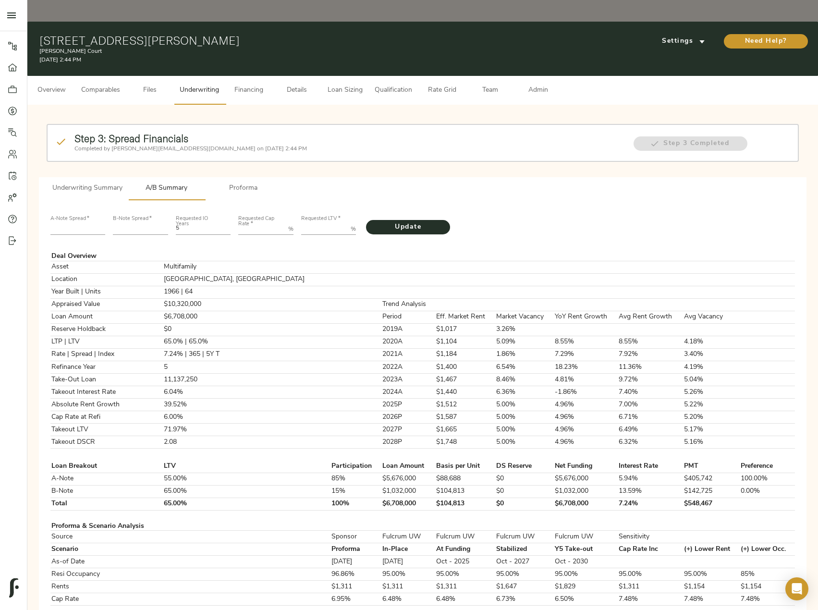
click at [79, 223] on input "number" at bounding box center [77, 229] width 55 height 12
type input "235"
click at [128, 223] on input "number" at bounding box center [140, 229] width 55 height 12
type input "582"
click at [256, 223] on Rate "Requested Cap Rate   *" at bounding box center [261, 229] width 46 height 12
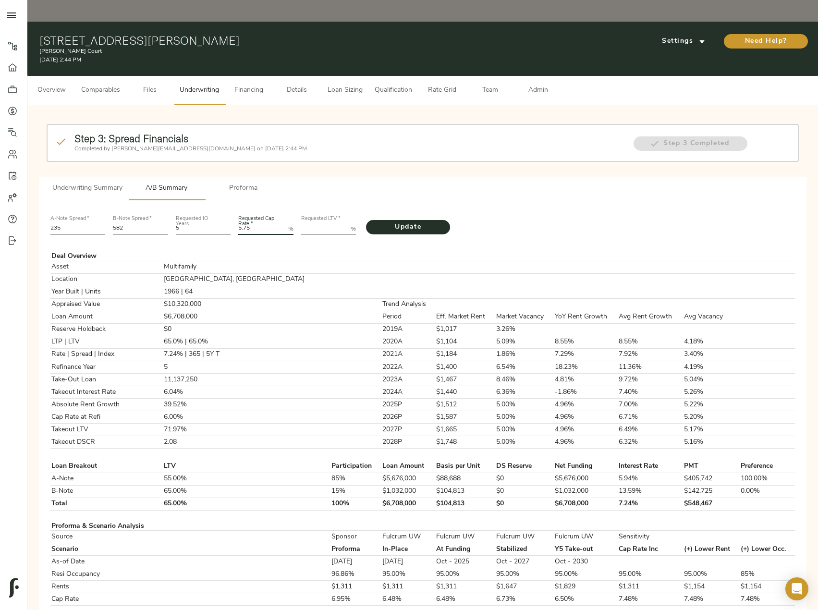
type Rate "5.75"
click at [322, 223] on LTV "Requested LTV   *" at bounding box center [324, 229] width 46 height 12
paste LTV "81.4"
click at [392, 221] on span "Update" at bounding box center [408, 227] width 65 height 12
drag, startPoint x: 324, startPoint y: 208, endPoint x: 259, endPoint y: 208, distance: 65.3
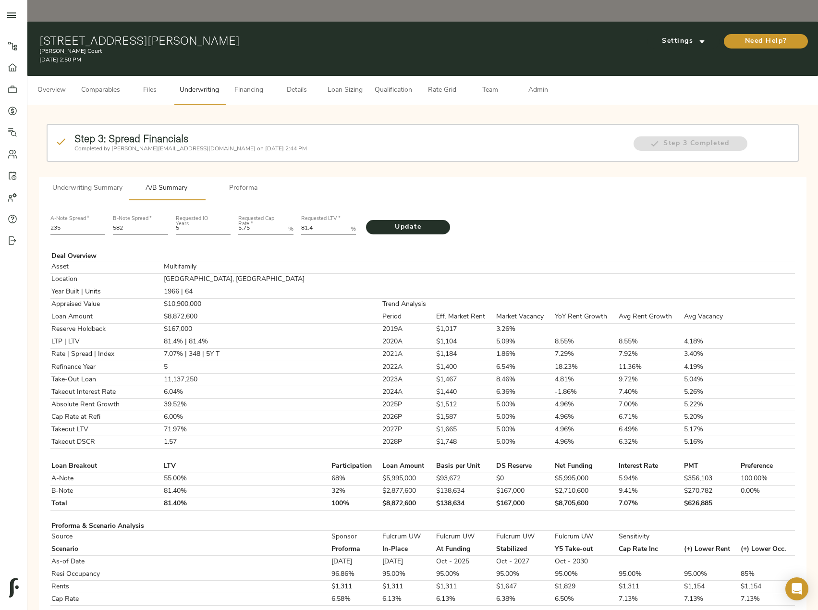
click at [259, 208] on div "A-Note Spread   * 235 B-Note Spread   * 582 Requested IO Years 5 Requested Cap …" at bounding box center [423, 224] width 752 height 33
paste LTV "3767"
type LTV "81.3767"
click at [417, 221] on span "Update" at bounding box center [408, 227] width 65 height 12
